Goal: Information Seeking & Learning: Learn about a topic

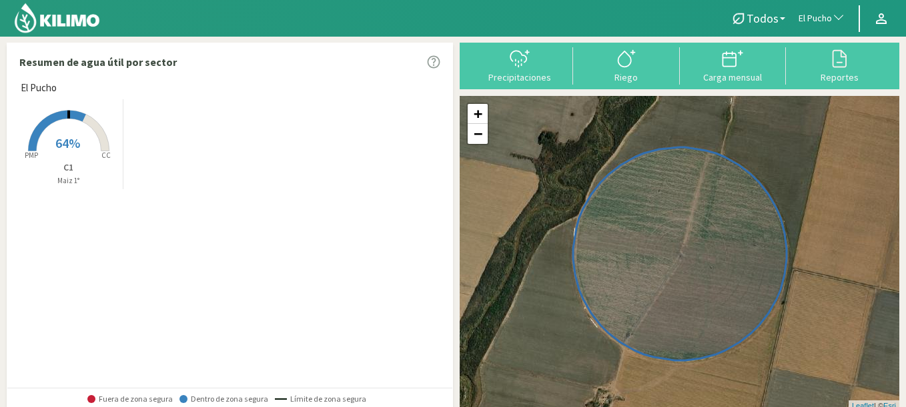
click at [808, 20] on span "El Pucho" at bounding box center [814, 18] width 33 height 13
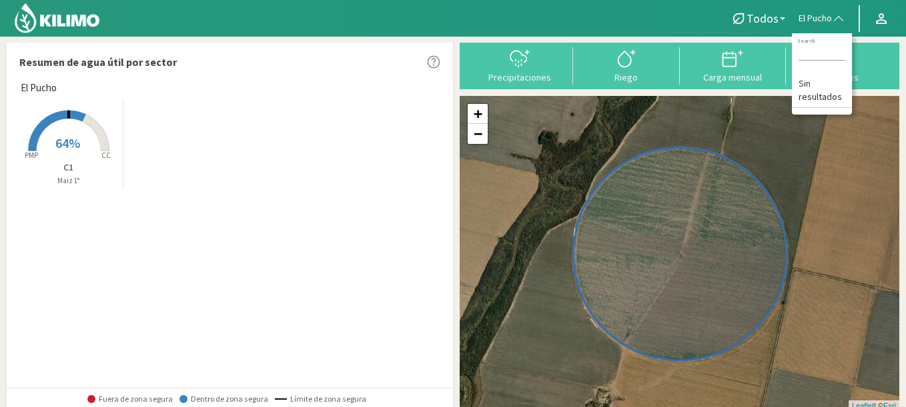
click at [90, 143] on rect at bounding box center [68, 152] width 107 height 107
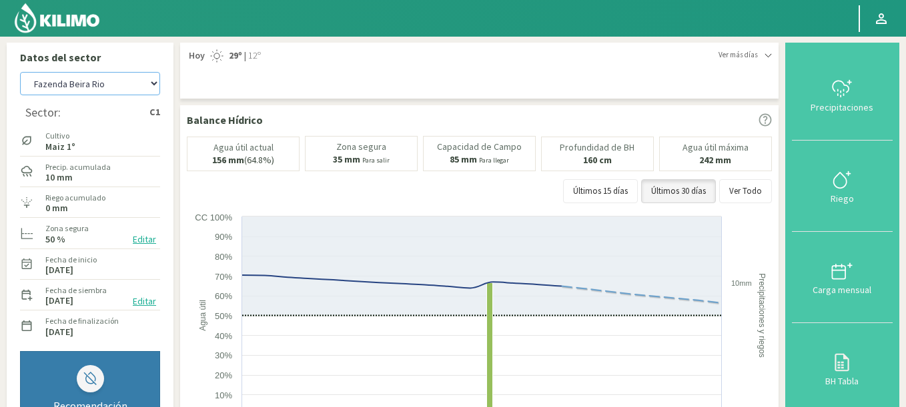
click at [20, 72] on select "Agr. Huertos de Chocalan Agrícola Bakia Agrícola Bakia - IC Agrícola Exser - Ca…" at bounding box center [90, 83] width 140 height 23
select select "399: Object"
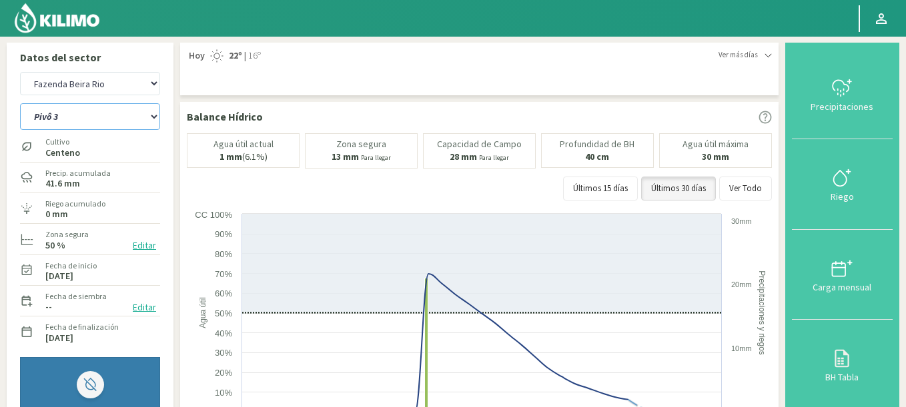
click at [20, 103] on select "Pivô 1 Pivô 2 A Pivô 2 B Pivô 3" at bounding box center [90, 116] width 140 height 27
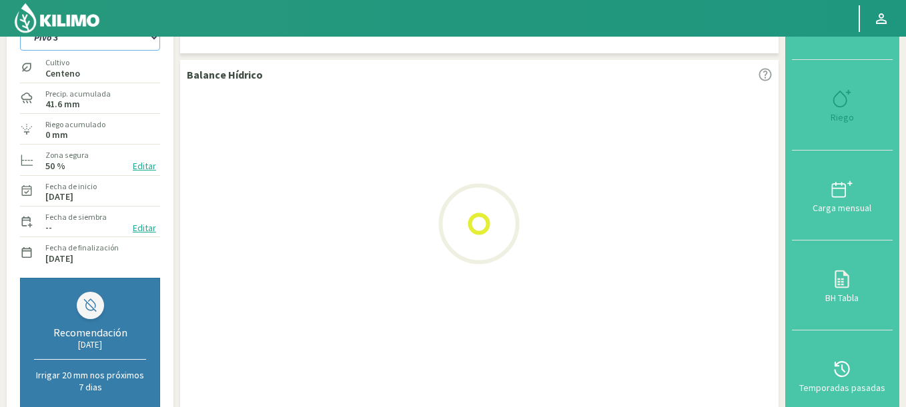
scroll to position [80, 0]
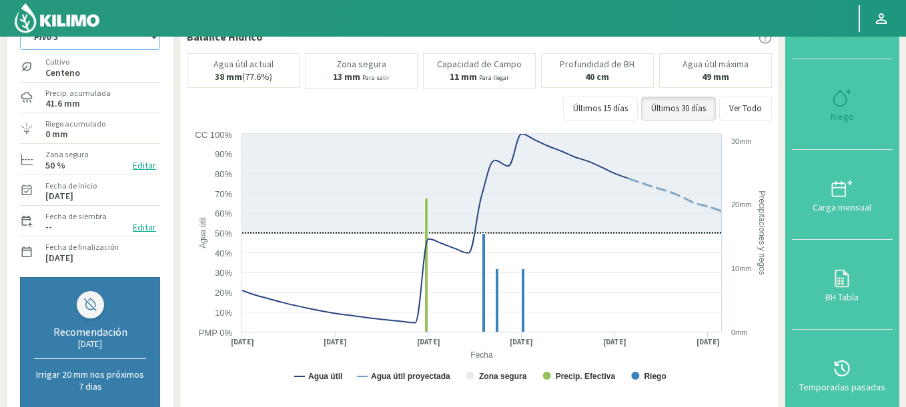
select select "0: Object"
select select "694: Object"
select select "7: Object"
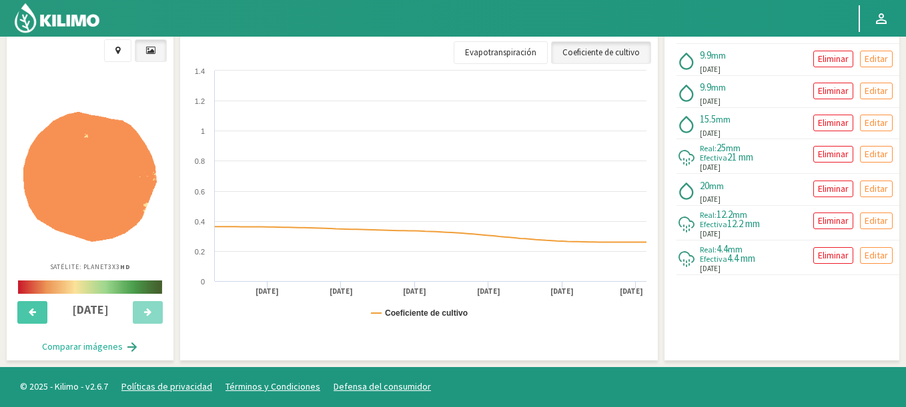
scroll to position [30, 0]
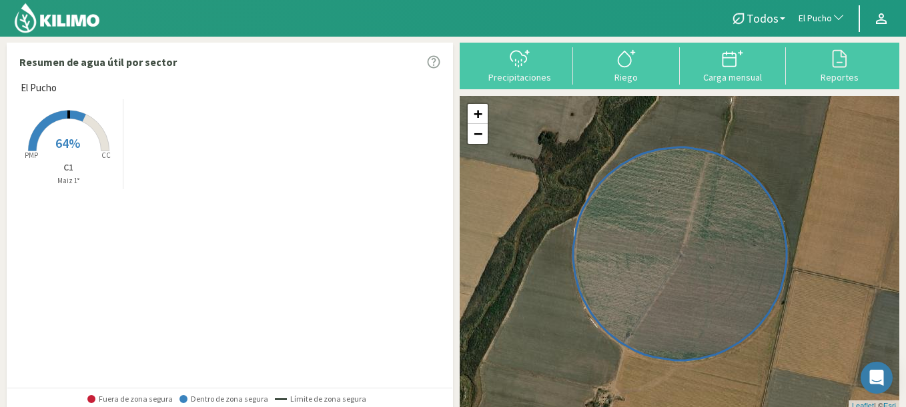
click at [813, 13] on span "El Pucho" at bounding box center [814, 18] width 33 height 13
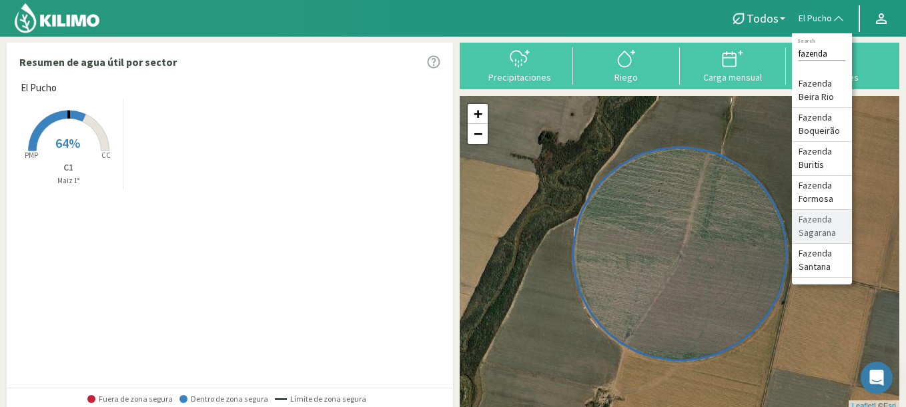
type input "fazenda"
click at [814, 221] on li "Fazenda Sagarana" at bounding box center [822, 227] width 60 height 34
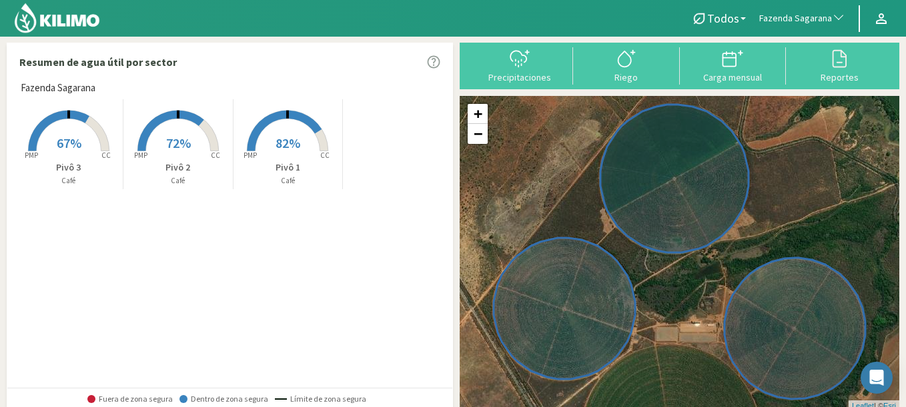
click at [64, 143] on span "67%" at bounding box center [69, 143] width 25 height 17
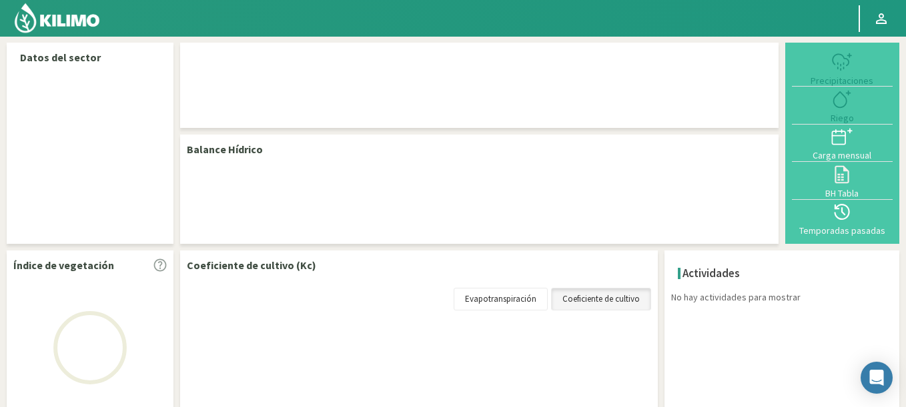
select select "108: Object"
select select "2: Object"
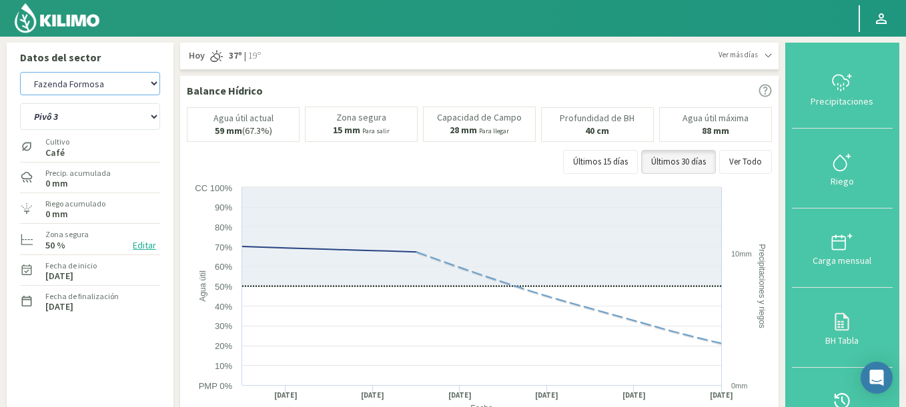
click at [20, 72] on select "Agr. Huertos de Chocalan Agrícola Bakia Agrícola Bakia - IC Agrícola Exser - Ca…" at bounding box center [90, 83] width 140 height 23
select select "402: Object"
select select "3: Object"
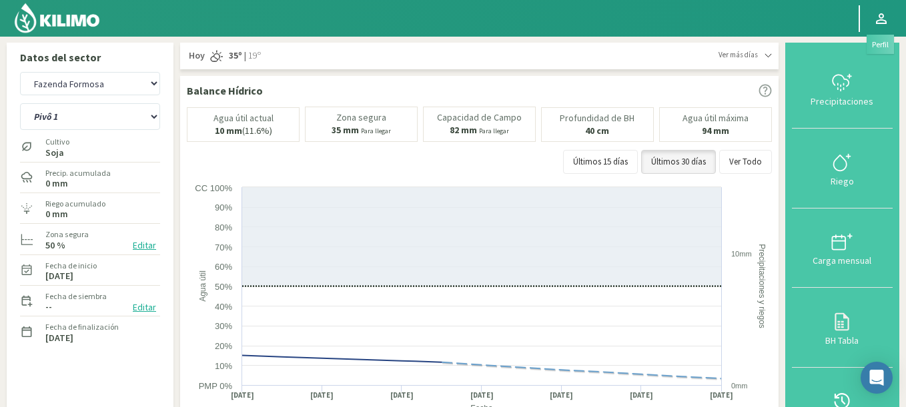
click at [887, 19] on link at bounding box center [880, 18] width 29 height 25
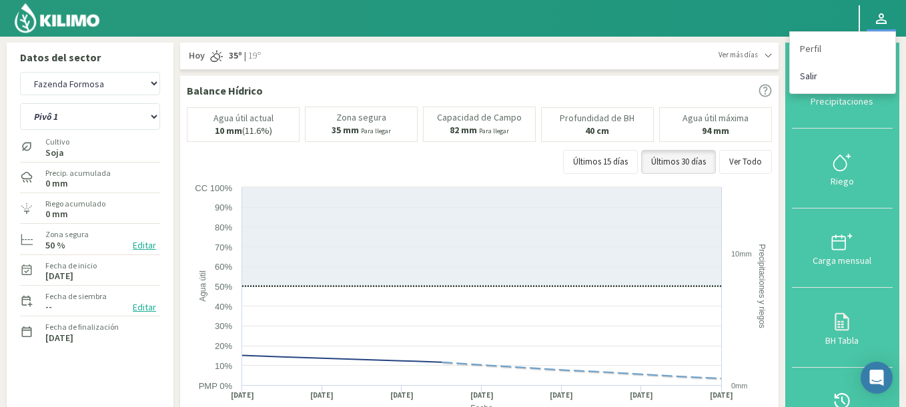
click at [811, 73] on link "Salir" at bounding box center [842, 76] width 105 height 27
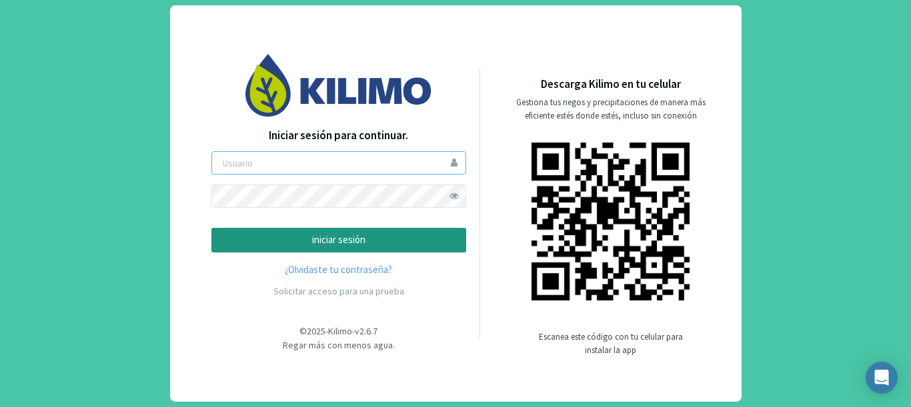
type input "gastonL"
drag, startPoint x: 330, startPoint y: 165, endPoint x: 88, endPoint y: 136, distance: 243.7
click at [88, 136] on div "Iniciar sesión para continuar. gastonL iniciar sesión ¿Olvidaste tu contraseña?…" at bounding box center [455, 203] width 911 height 407
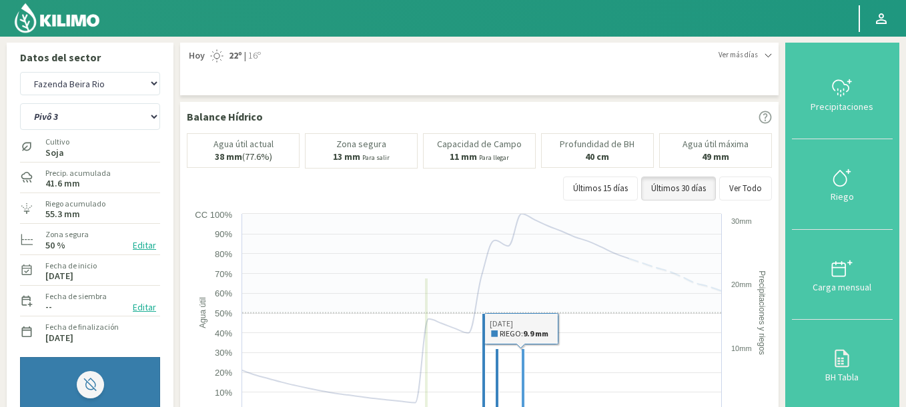
select select "694: Object"
select select "7: Object"
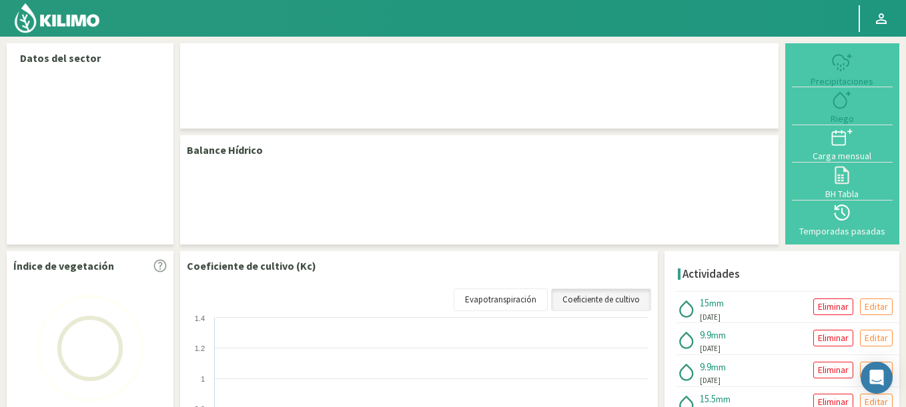
select select "104: Object"
select select "3: Object"
select select "104: Object"
select select "3: Object"
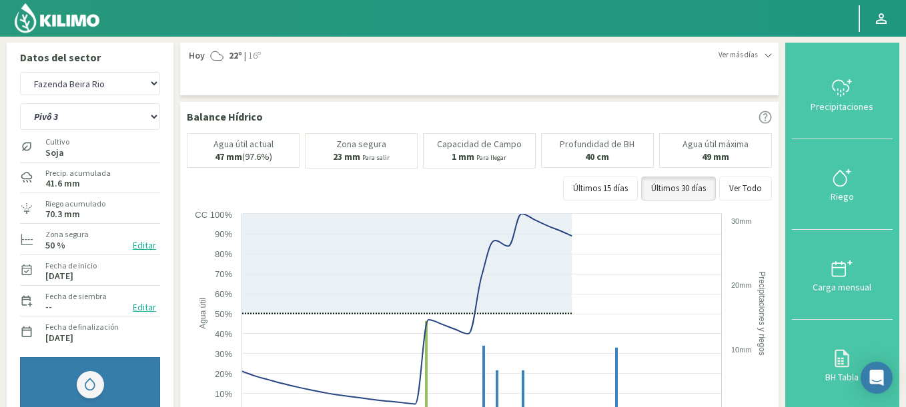
scroll to position [80, 0]
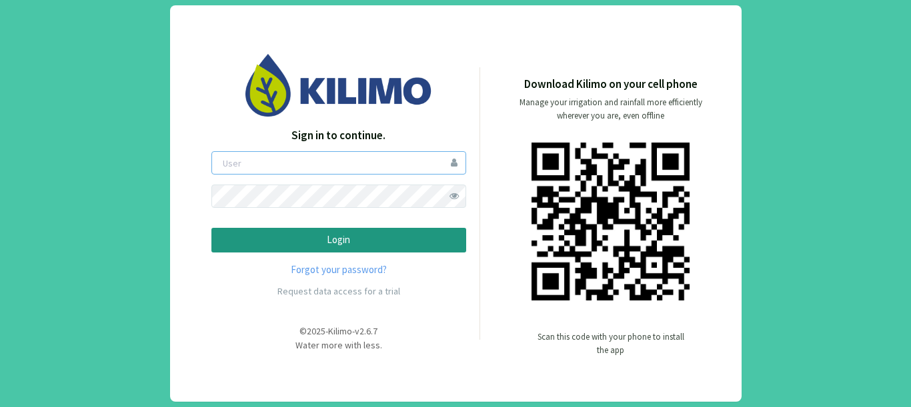
type input "gastonL"
click at [247, 240] on p "Login" at bounding box center [339, 240] width 232 height 15
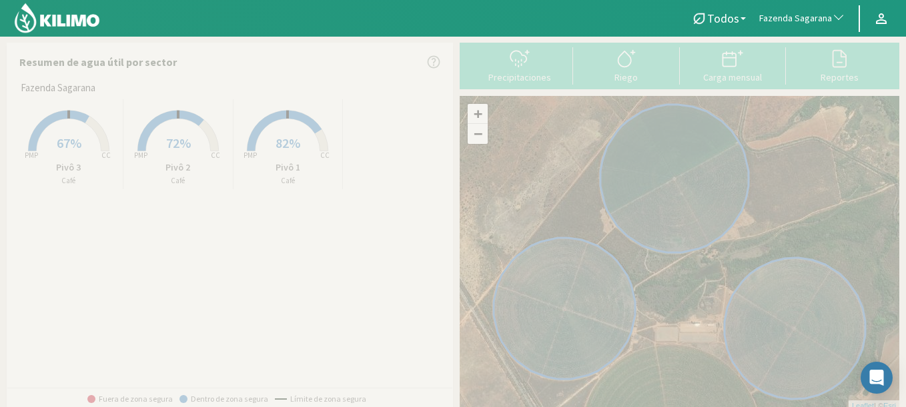
click at [816, 18] on span "Fazenda Sagarana" at bounding box center [795, 18] width 73 height 13
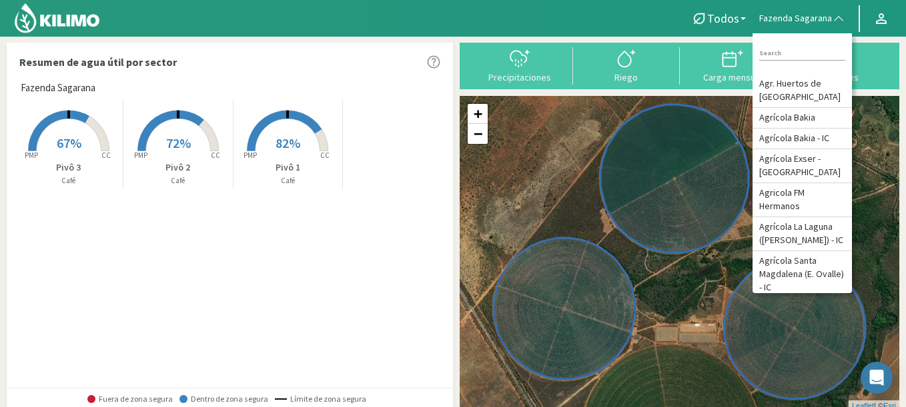
click at [816, 18] on span "Fazenda Sagarana" at bounding box center [795, 18] width 73 height 13
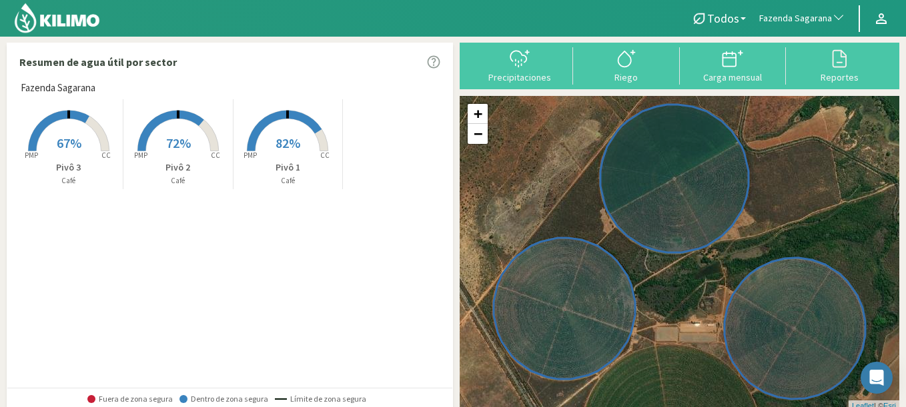
click at [830, 15] on span "button" at bounding box center [834, 18] width 13 height 13
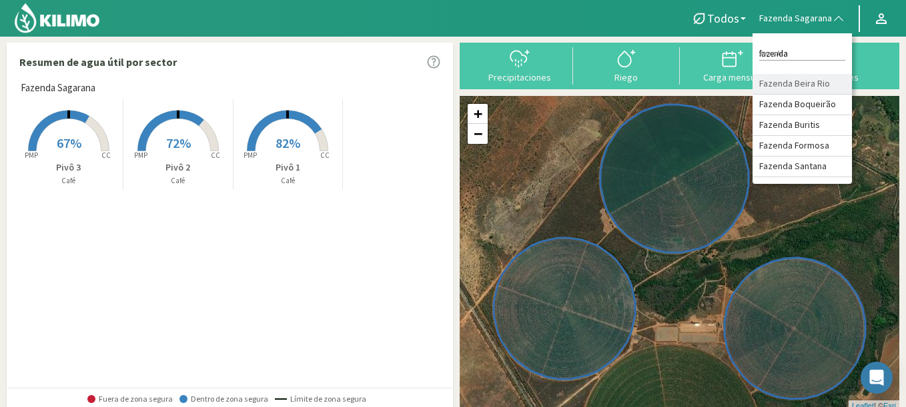
type input "fazenda"
click at [816, 86] on li "Fazenda Beira Rio" at bounding box center [801, 84] width 99 height 21
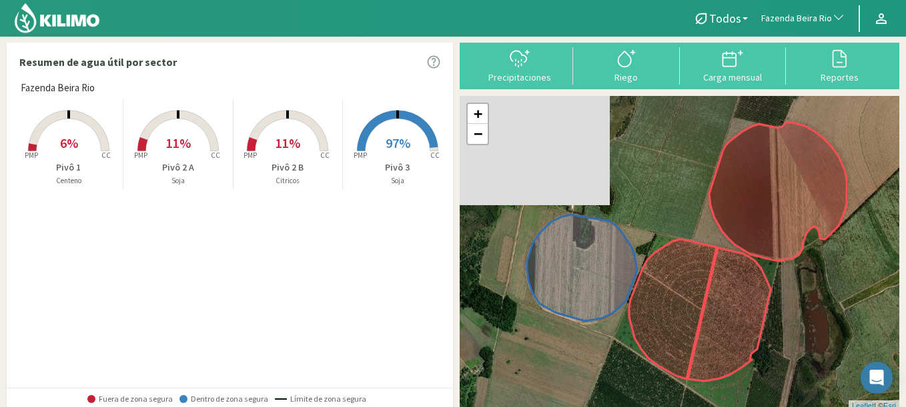
click at [385, 149] on span "97%" at bounding box center [397, 143] width 25 height 17
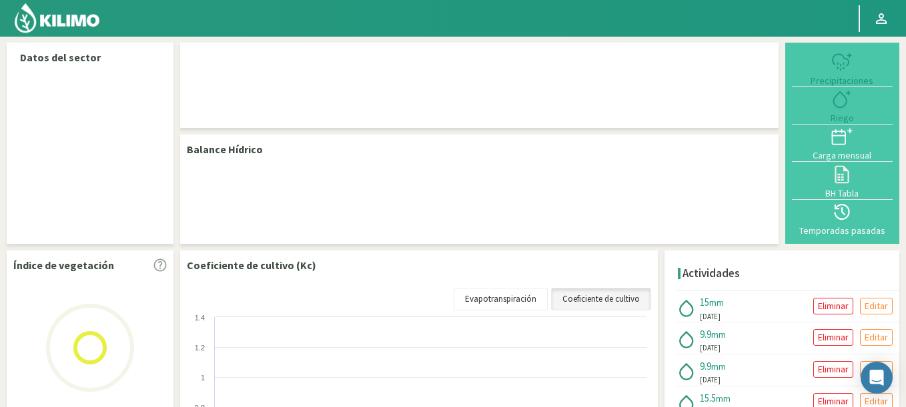
select select "104: Object"
select select "3: Object"
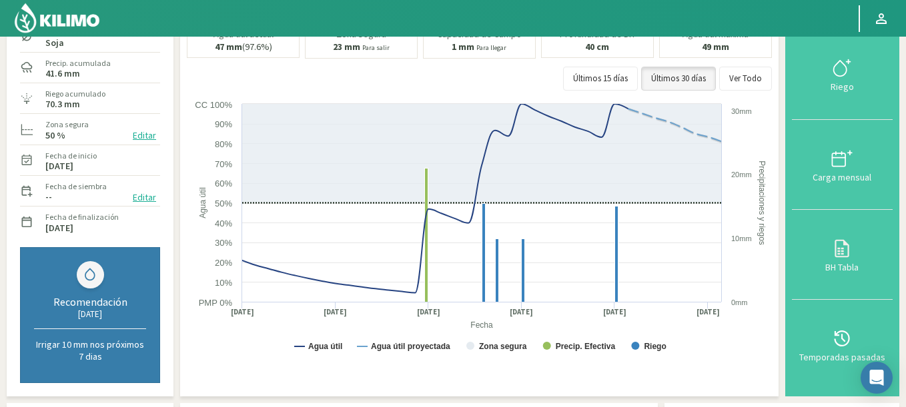
scroll to position [30, 0]
